Goal: Task Accomplishment & Management: Manage account settings

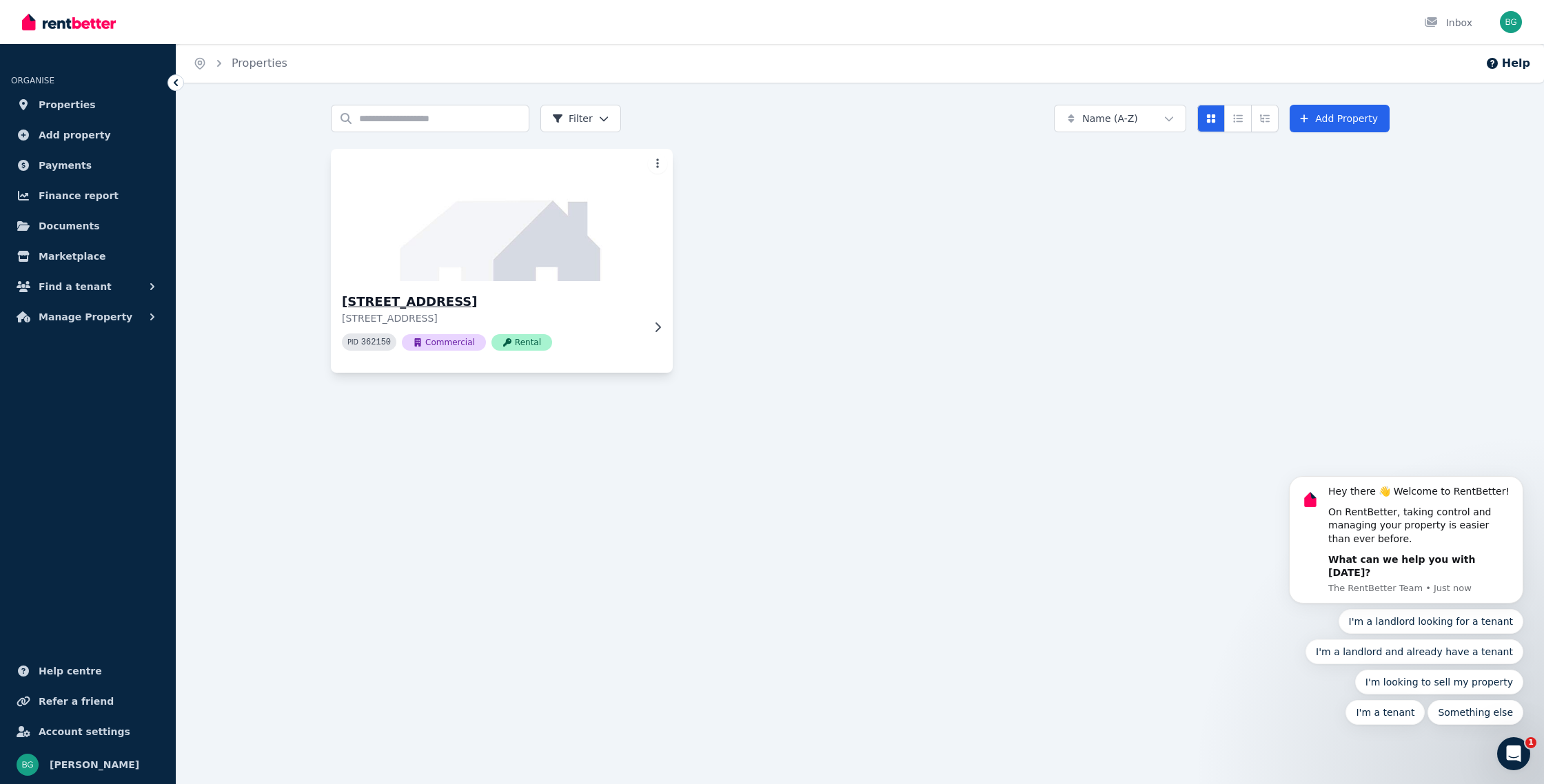
click at [591, 330] on div "[STREET_ADDRESS] PID 362150 Commercial Rental" at bounding box center [492, 327] width 300 height 69
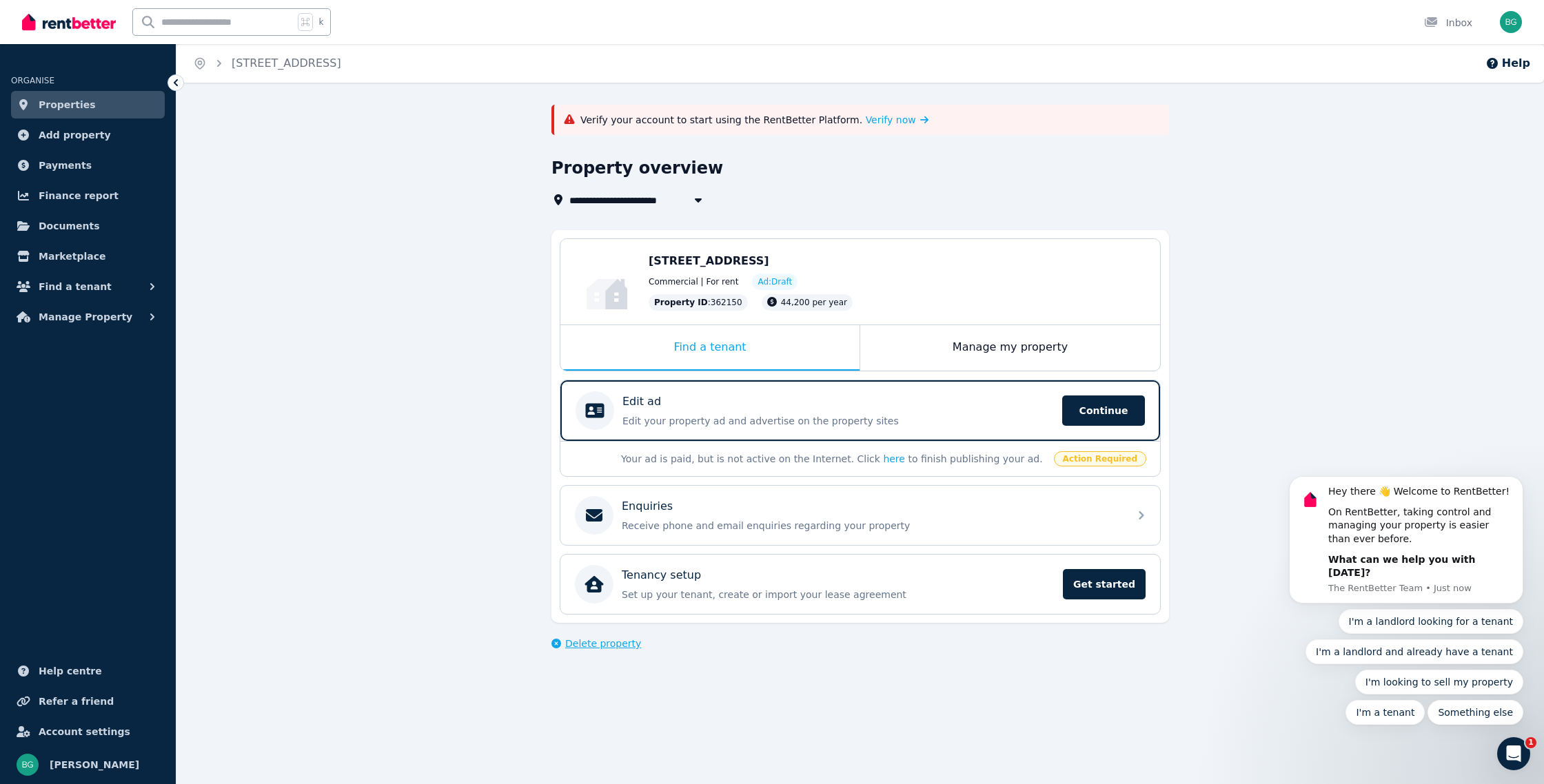
click at [602, 641] on span "Delete property" at bounding box center [602, 644] width 75 height 14
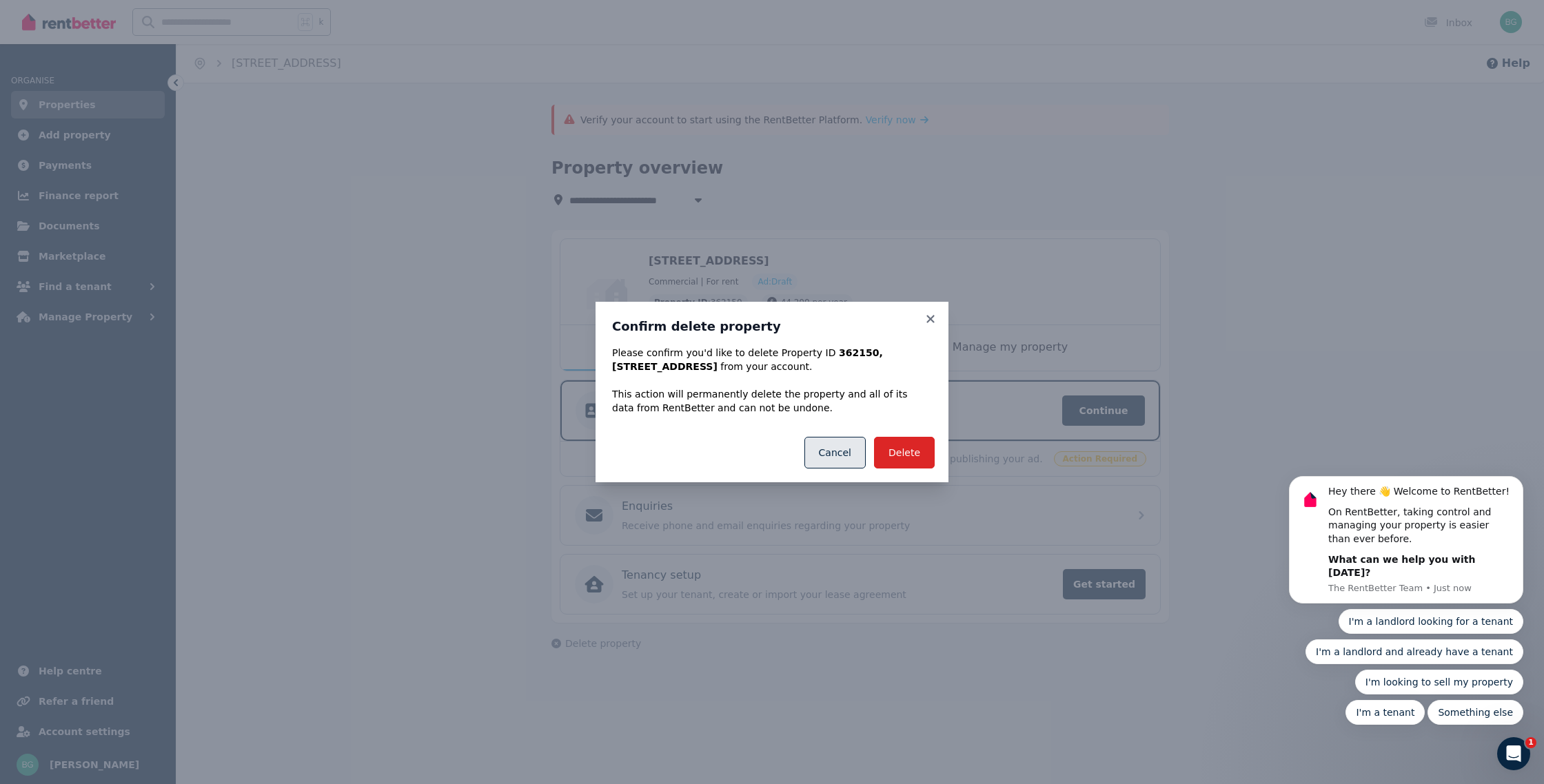
click at [849, 451] on button "Cancel" at bounding box center [835, 453] width 61 height 32
